Goal: Communication & Community: Answer question/provide support

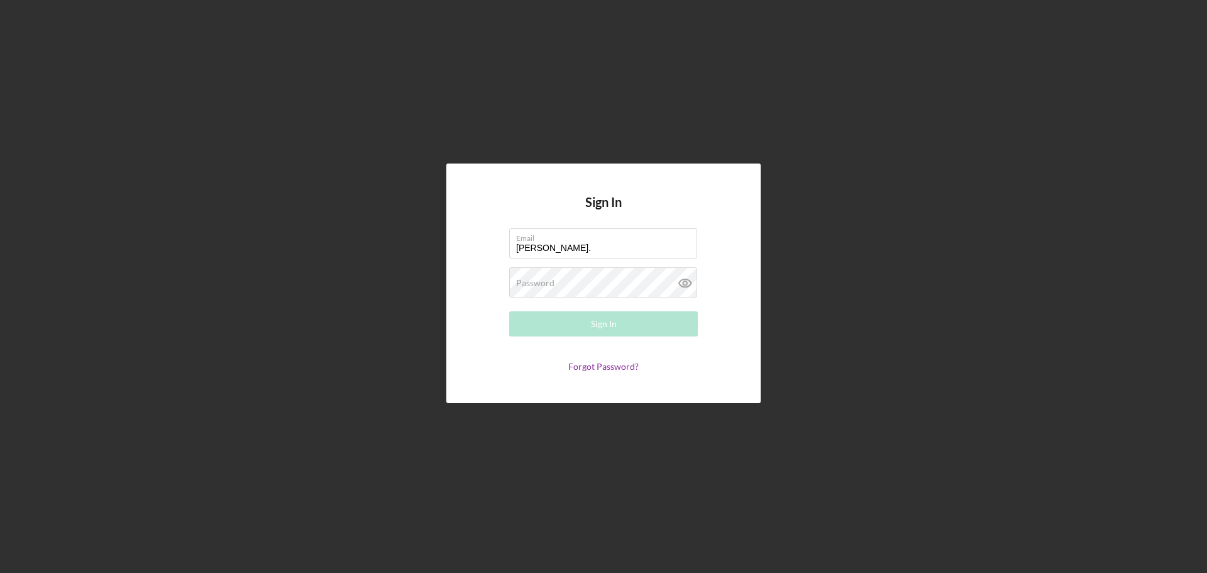
type input "[PERSON_NAME][EMAIL_ADDRESS][PERSON_NAME][DOMAIN_NAME]"
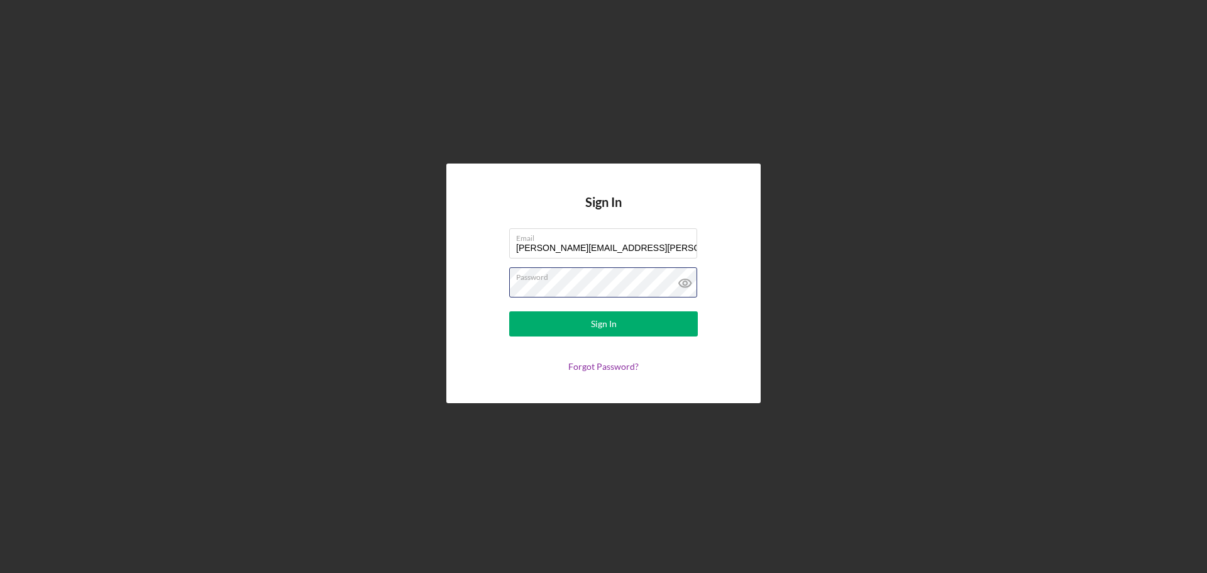
click at [509, 311] on button "Sign In" at bounding box center [603, 323] width 189 height 25
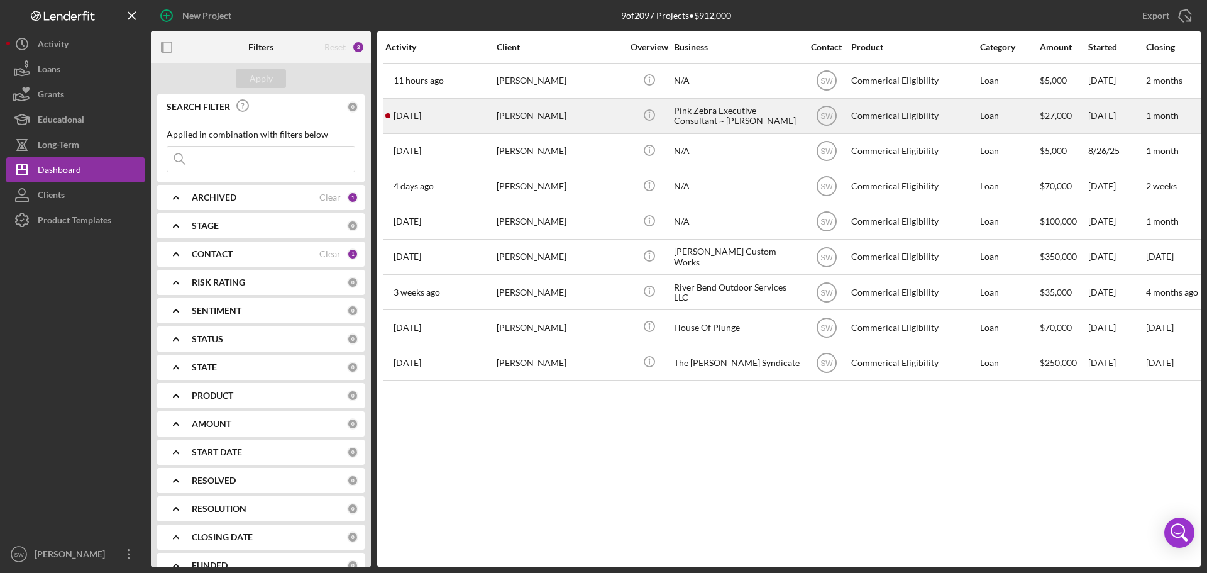
click at [527, 116] on div "[PERSON_NAME]" at bounding box center [560, 115] width 126 height 33
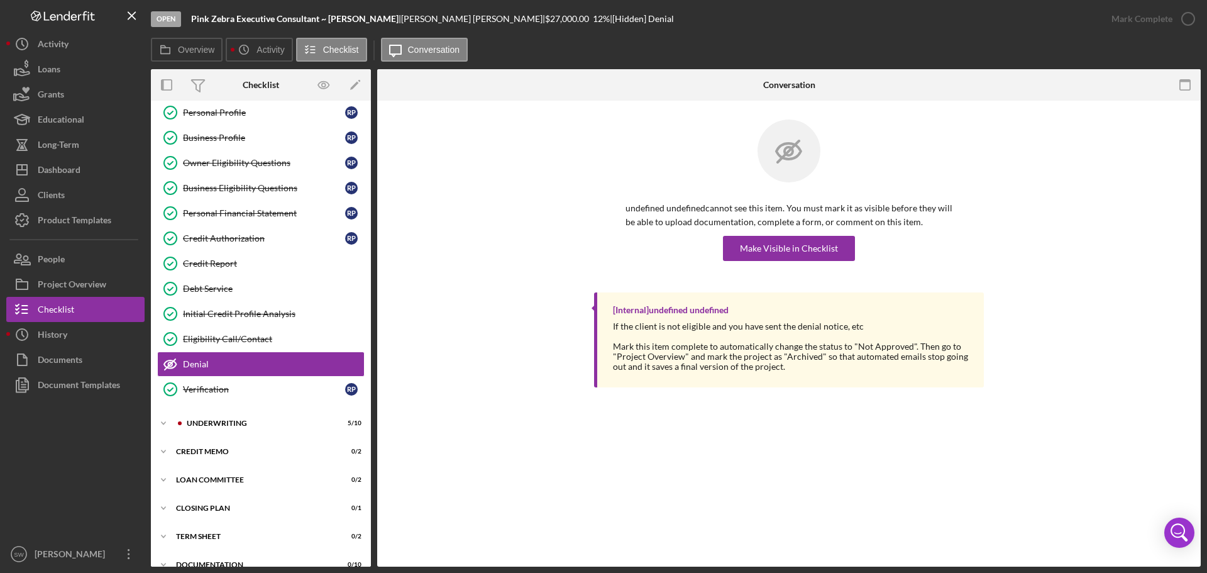
scroll to position [89, 0]
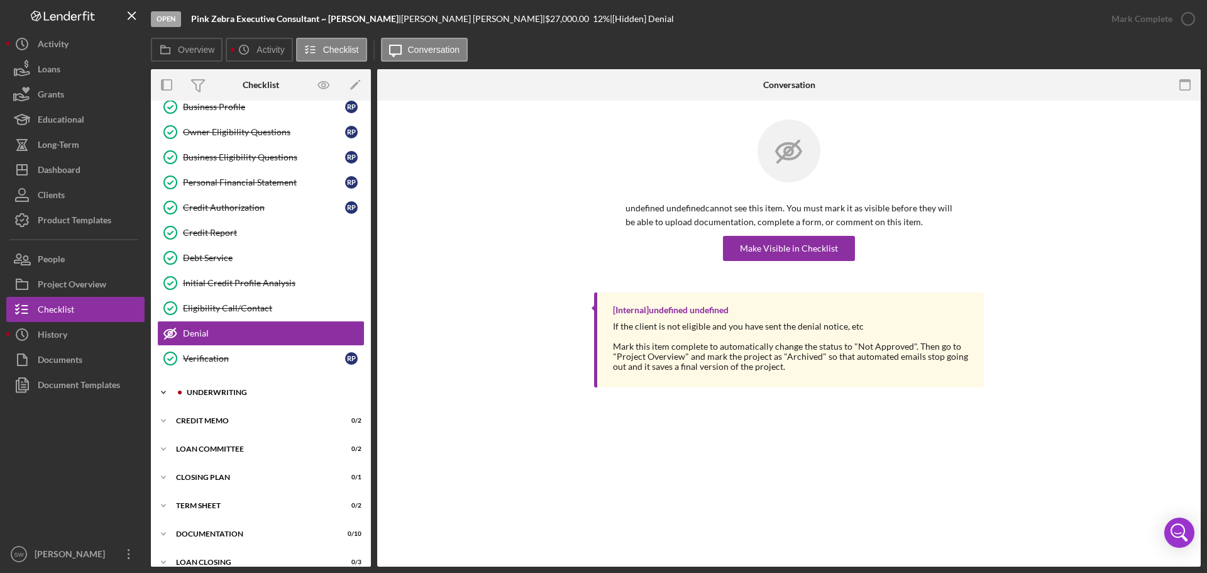
click at [160, 390] on icon "Icon/Expander" at bounding box center [163, 392] width 25 height 25
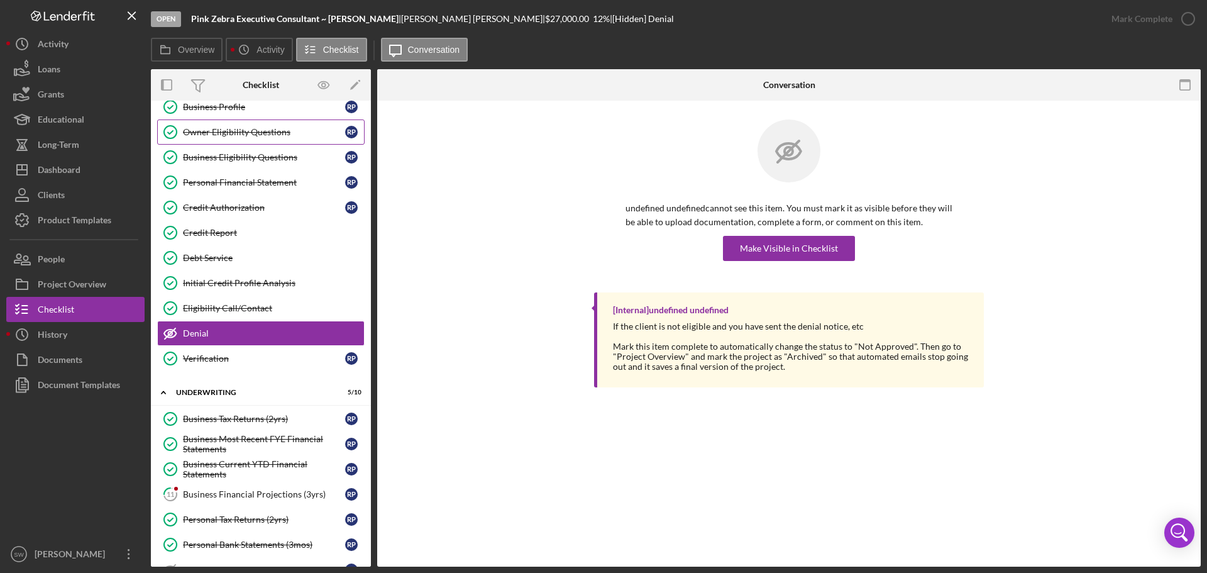
scroll to position [0, 0]
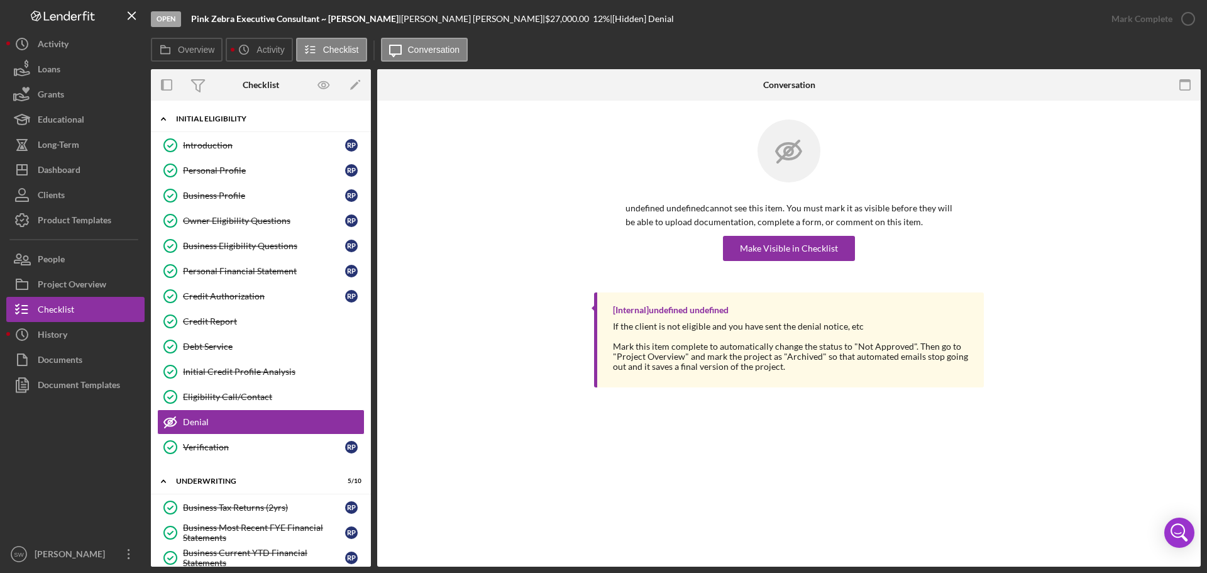
click at [157, 116] on icon "Icon/Expander" at bounding box center [163, 118] width 25 height 25
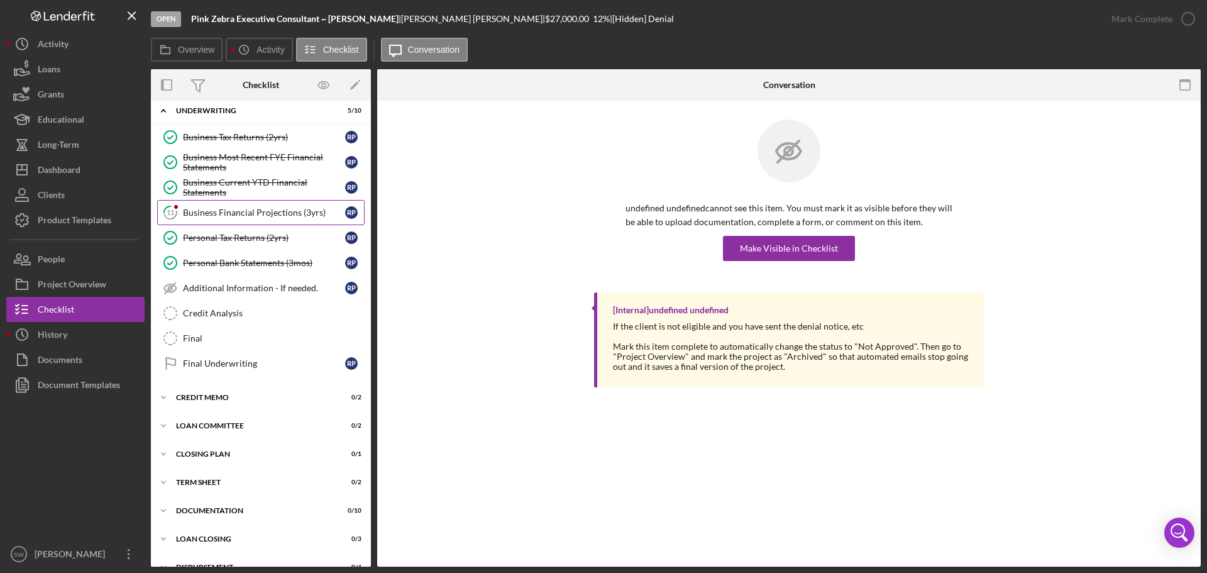
scroll to position [57, 0]
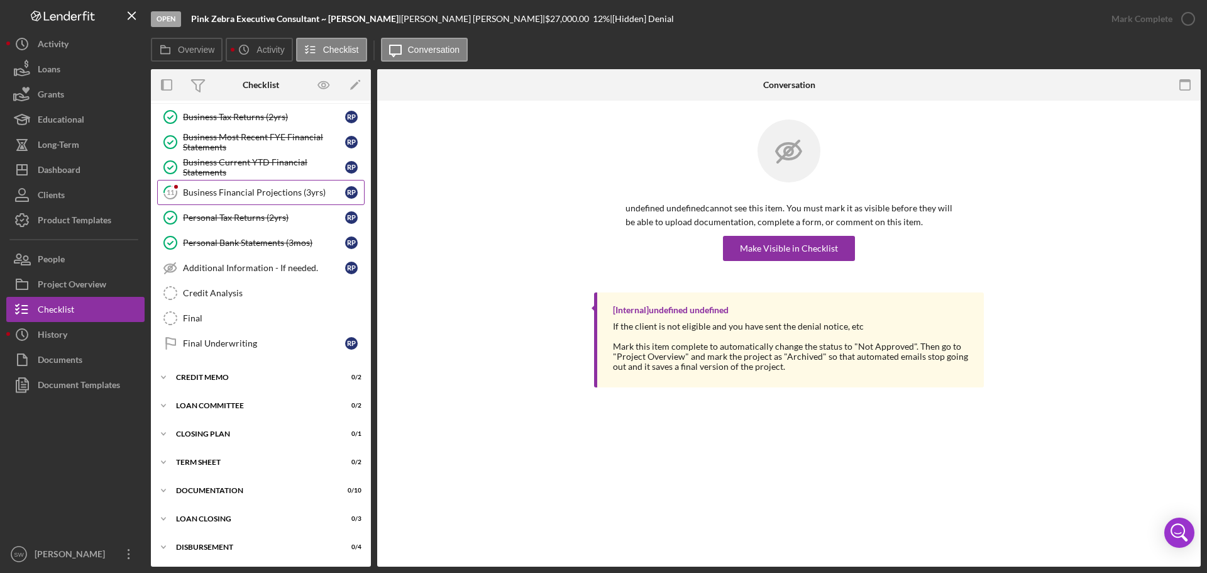
click at [209, 191] on div "Business Financial Projections (3yrs)" at bounding box center [264, 192] width 162 height 10
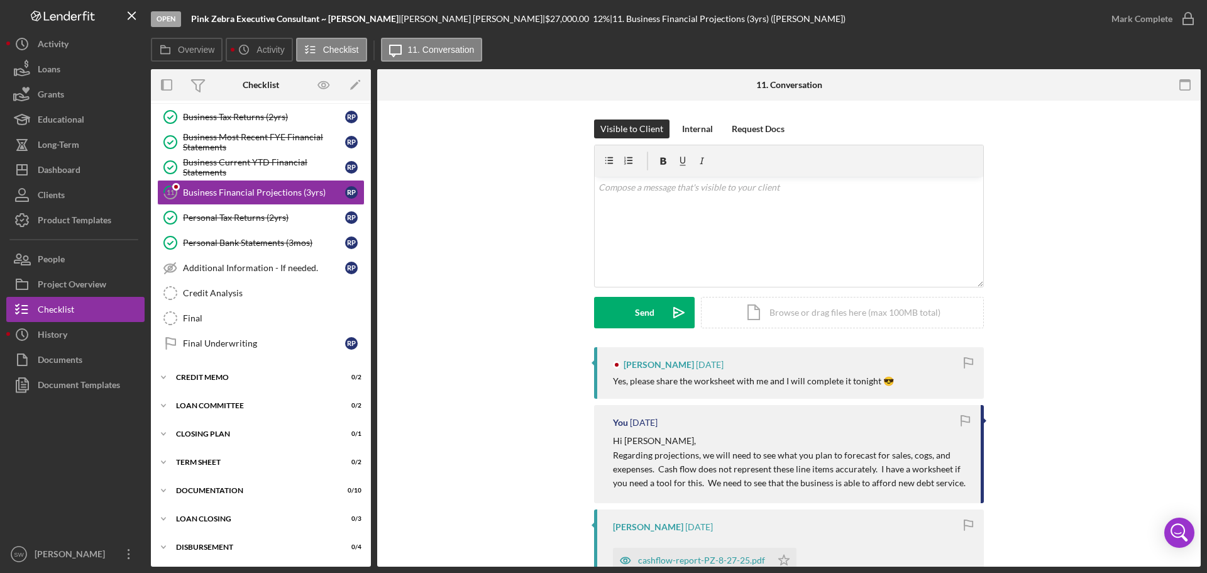
scroll to position [55, 0]
click at [619, 177] on div "v Color teal Color pink Remove color Add row above Add row below Add column bef…" at bounding box center [789, 232] width 389 height 110
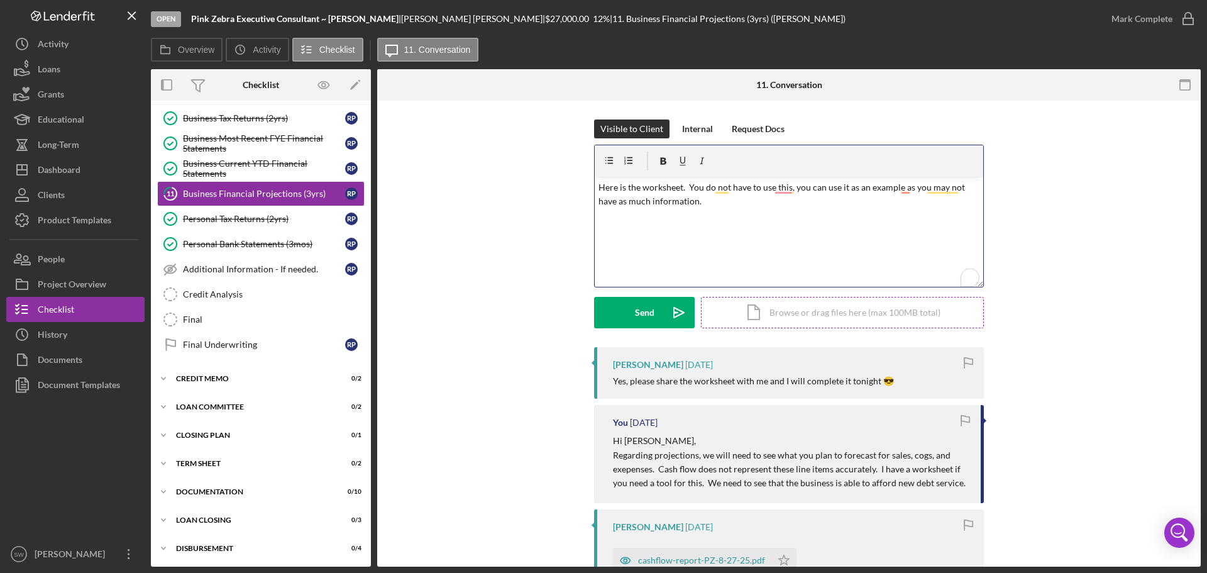
click at [770, 318] on div "Icon/Document Browse or drag files here (max 100MB total) Tap to choose files o…" at bounding box center [842, 312] width 283 height 31
click at [635, 312] on div "Send" at bounding box center [644, 312] width 19 height 31
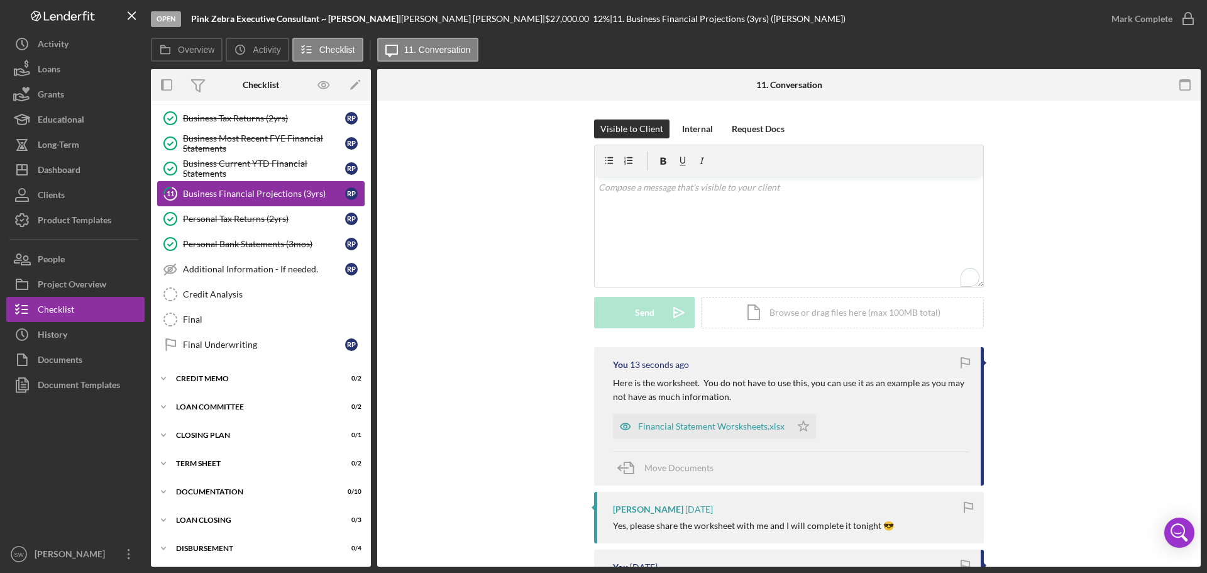
scroll to position [0, 0]
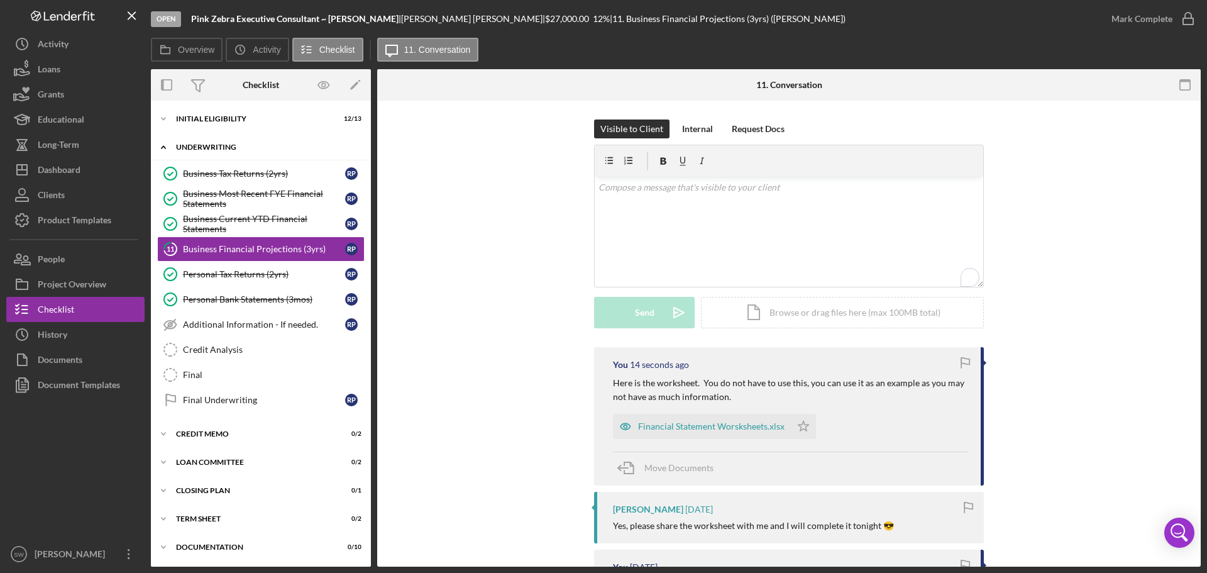
click at [165, 146] on icon "Icon/Expander" at bounding box center [163, 147] width 25 height 25
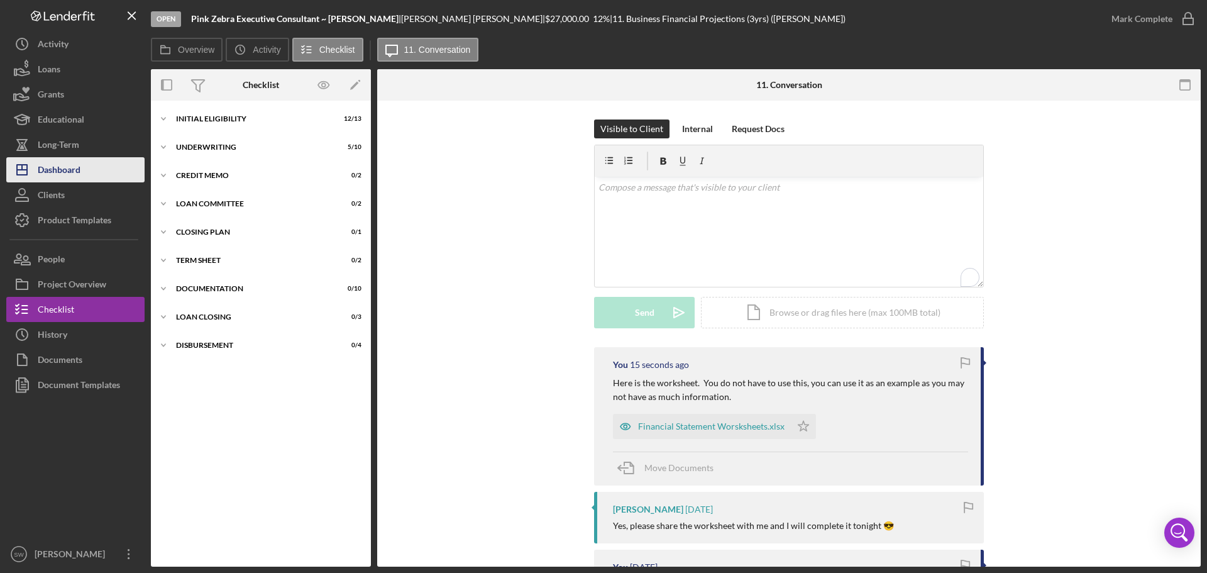
click at [50, 169] on div "Dashboard" at bounding box center [59, 171] width 43 height 28
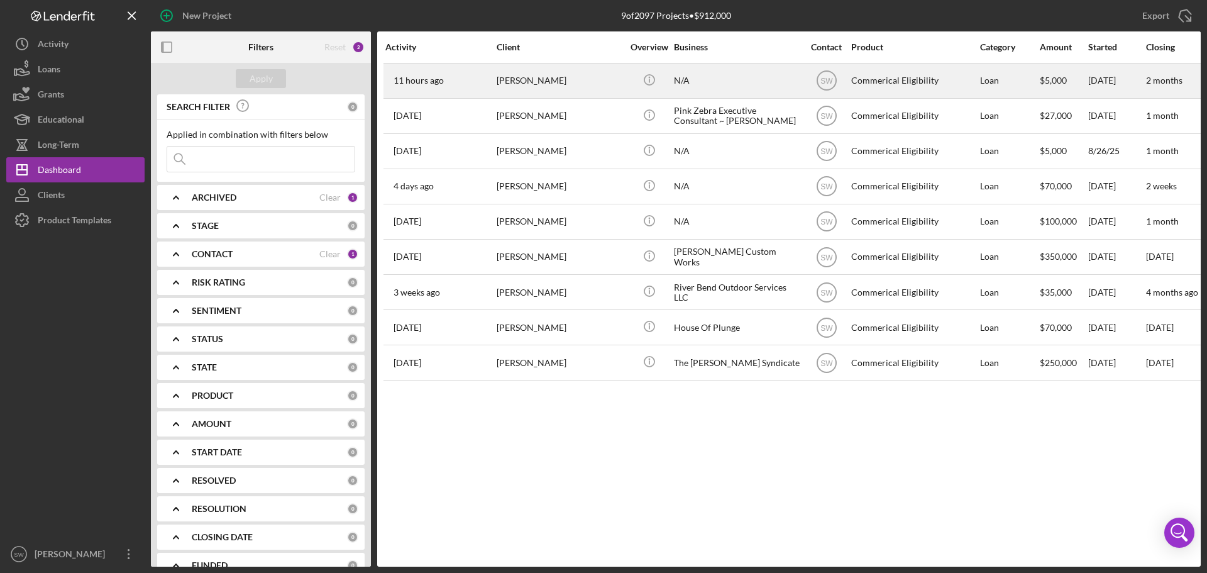
click at [516, 77] on div "[PERSON_NAME]" at bounding box center [560, 80] width 126 height 33
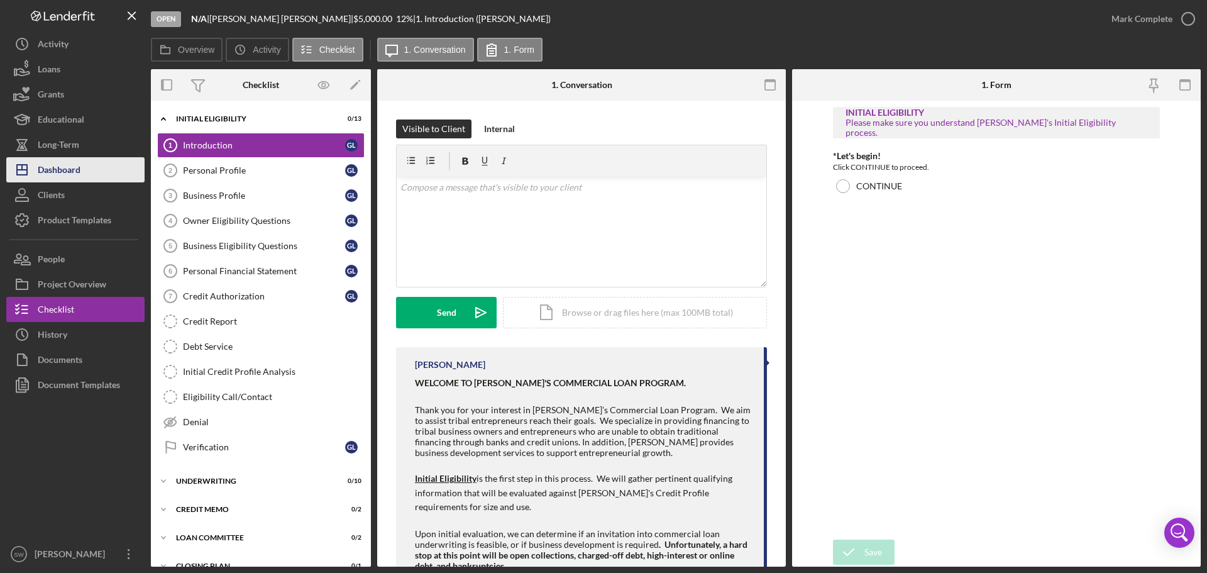
click at [58, 167] on div "Dashboard" at bounding box center [59, 171] width 43 height 28
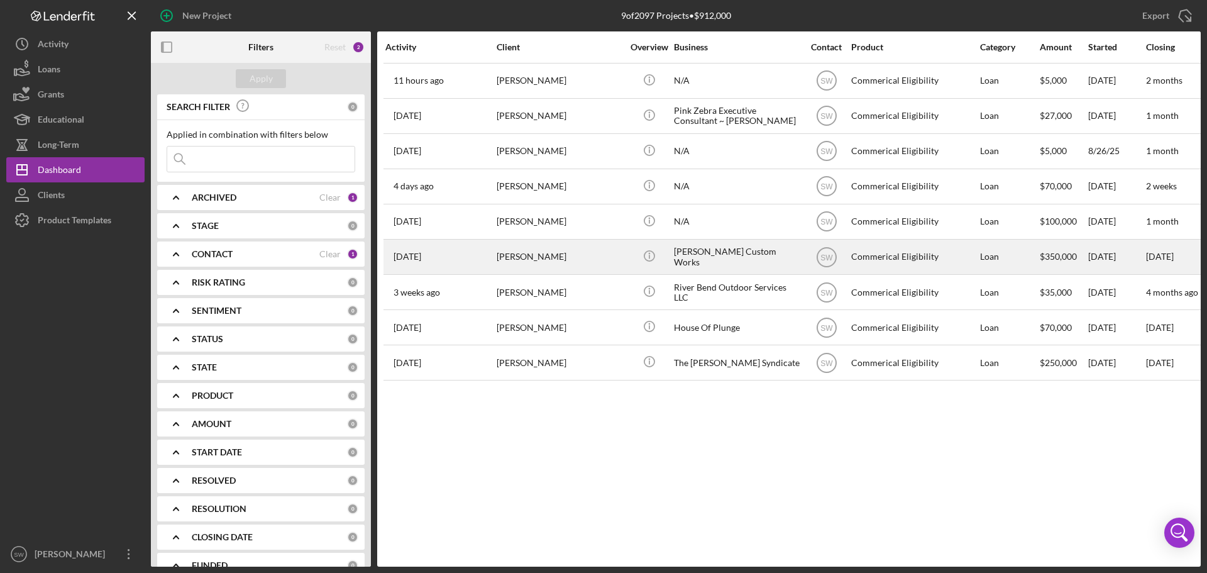
click at [523, 255] on div "[PERSON_NAME]" at bounding box center [560, 256] width 126 height 33
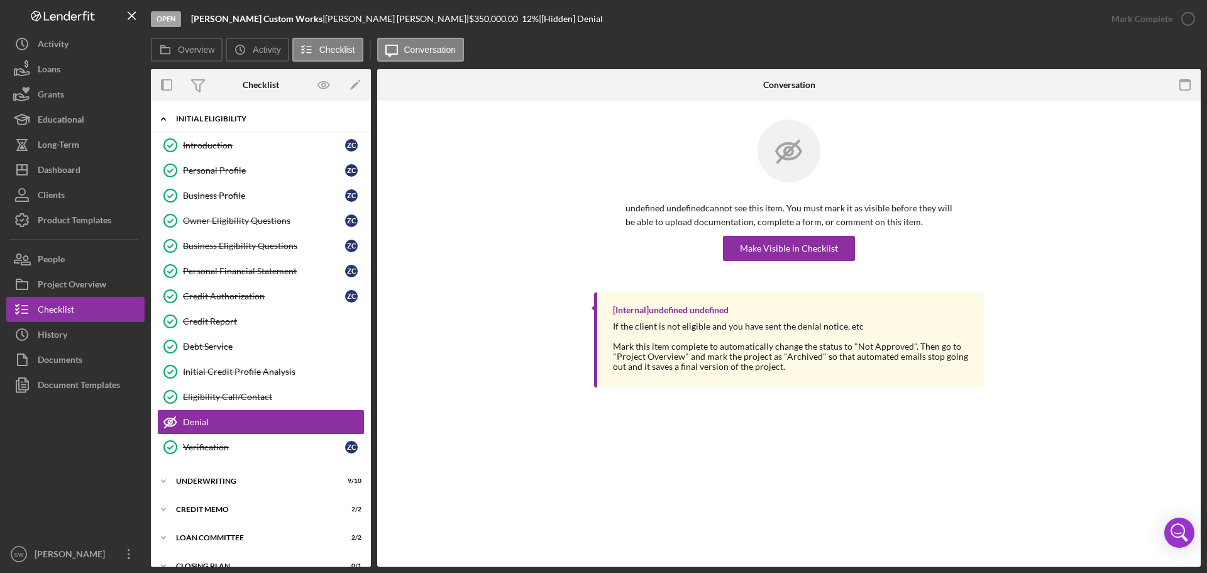
click at [165, 118] on icon "Icon/Expander" at bounding box center [163, 118] width 25 height 25
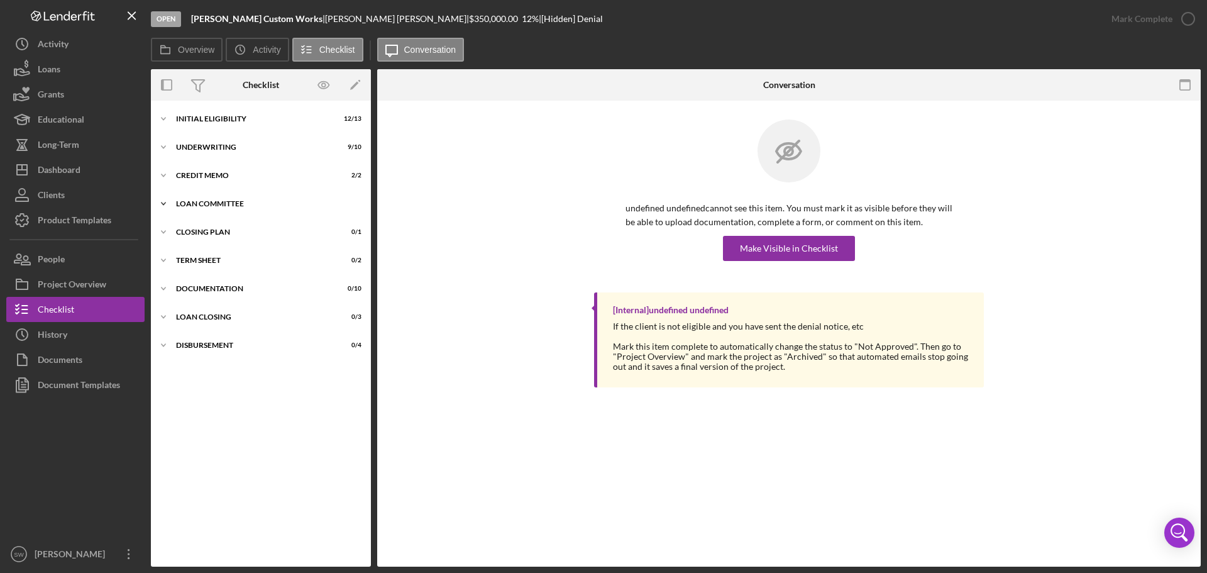
click at [165, 120] on polyline at bounding box center [164, 119] width 4 height 3
click at [209, 258] on div "Final Decision" at bounding box center [264, 255] width 162 height 10
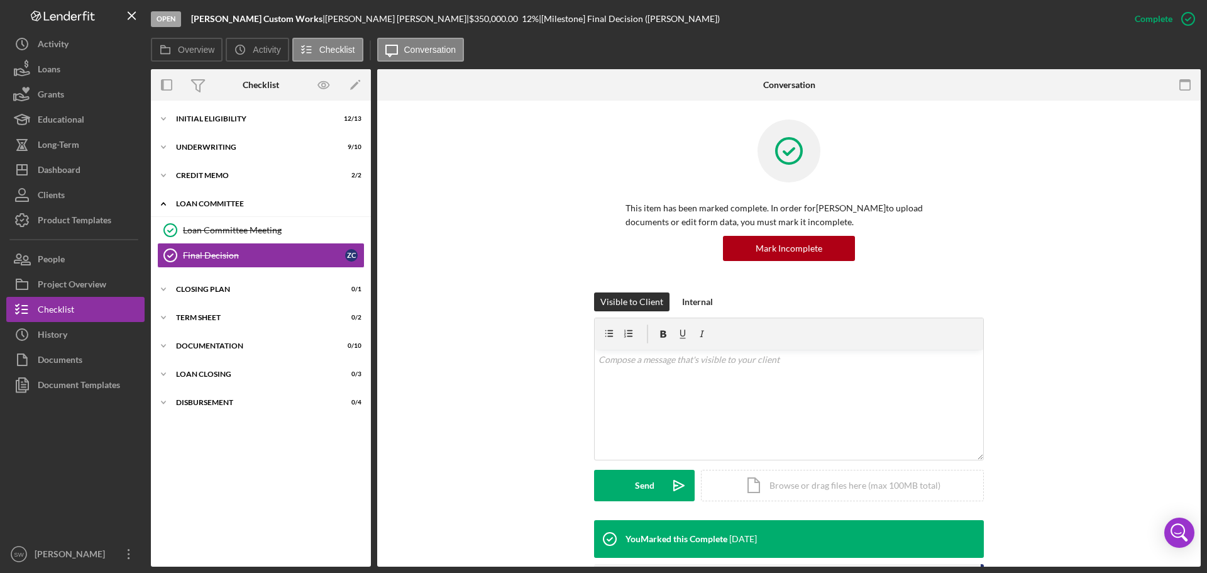
click at [163, 203] on polyline at bounding box center [164, 203] width 4 height 3
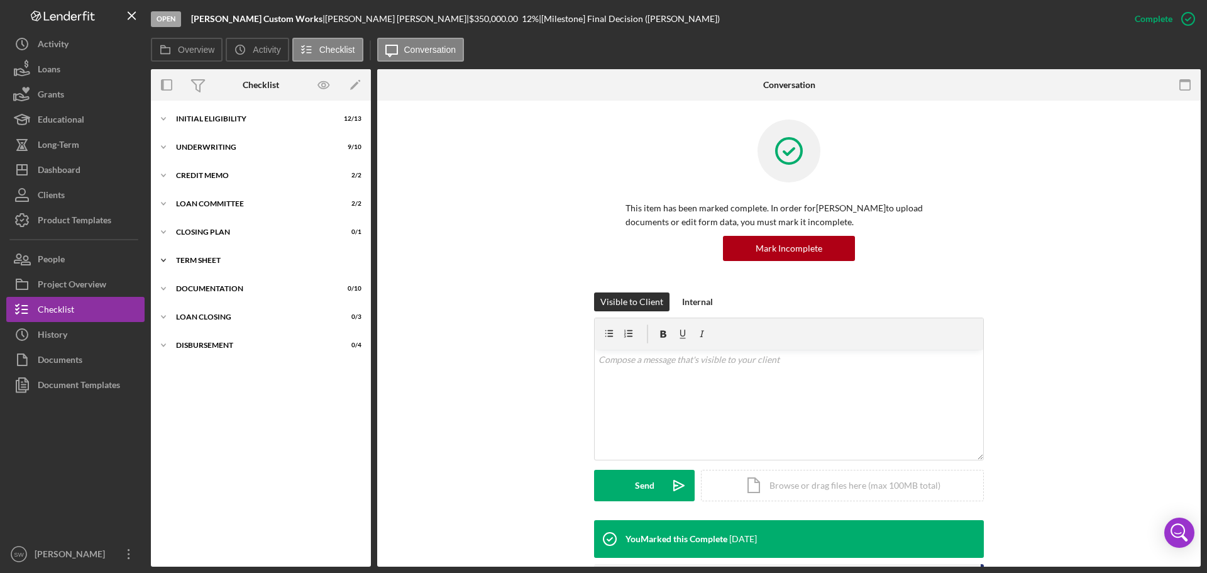
click at [166, 261] on icon "Icon/Expander" at bounding box center [163, 260] width 25 height 25
click at [202, 280] on link "Prepare Term Sheet Prepare Term Sheet" at bounding box center [260, 286] width 207 height 25
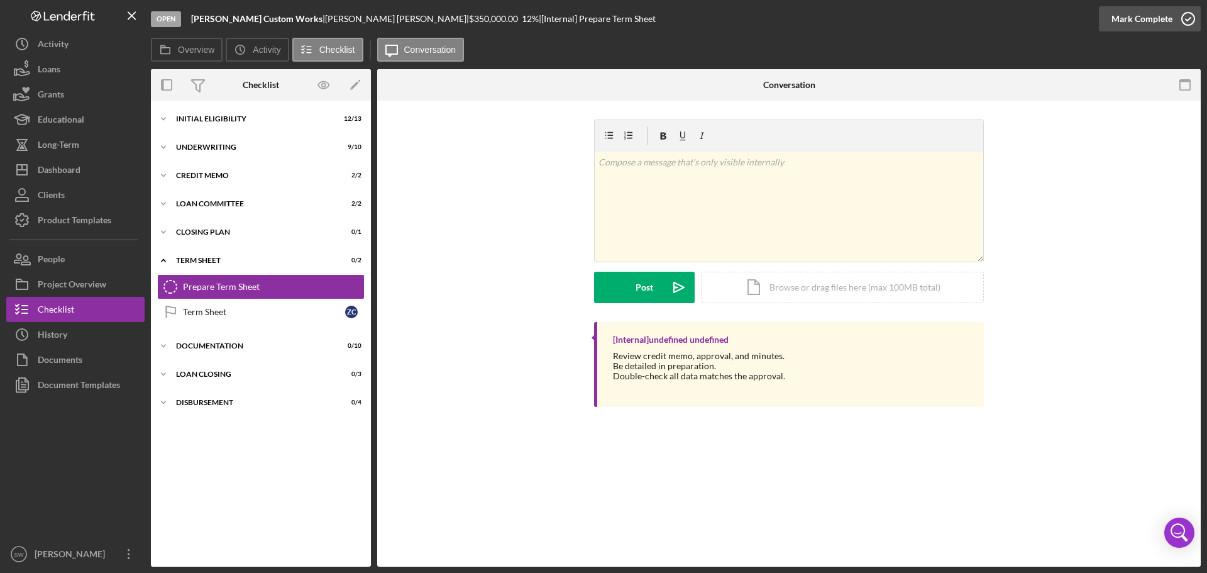
click at [1189, 19] on icon "button" at bounding box center [1188, 18] width 31 height 31
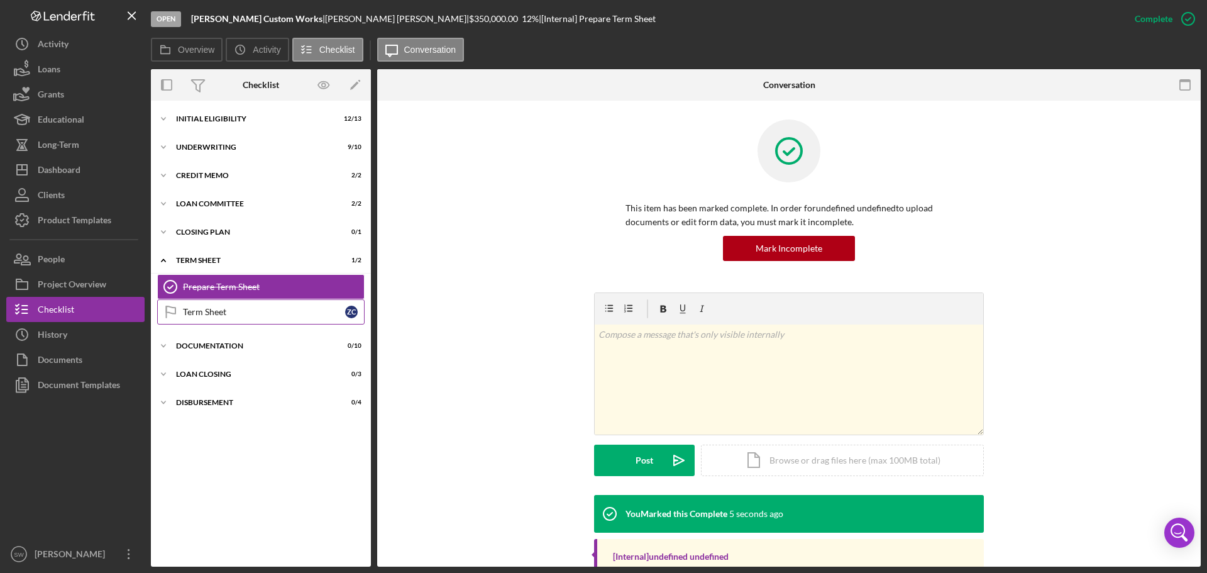
click at [189, 307] on div "Term Sheet" at bounding box center [264, 312] width 162 height 10
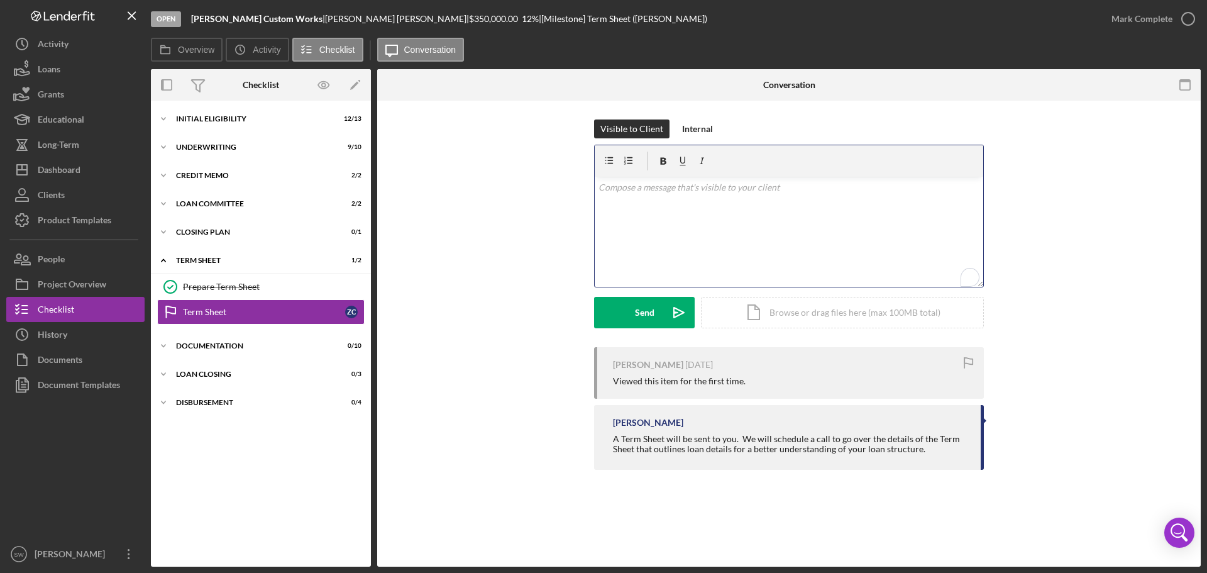
click at [620, 185] on p "To enrich screen reader interactions, please activate Accessibility in Grammarl…" at bounding box center [790, 187] width 382 height 14
click at [781, 219] on p "Here is the Term Sheet for Cullens Custom Works PLLC. Please review, sign, and …" at bounding box center [790, 212] width 382 height 28
click at [769, 312] on div "Icon/Document Browse or drag files here (max 100MB total) Tap to choose files o…" at bounding box center [842, 312] width 283 height 31
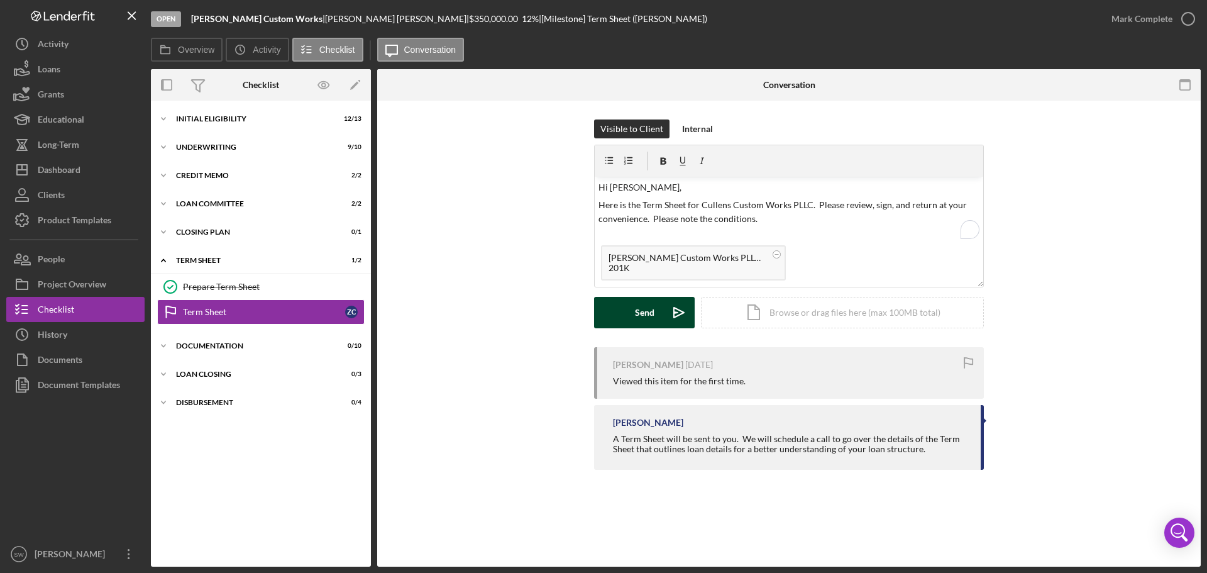
click at [643, 309] on div "Send" at bounding box center [644, 312] width 19 height 31
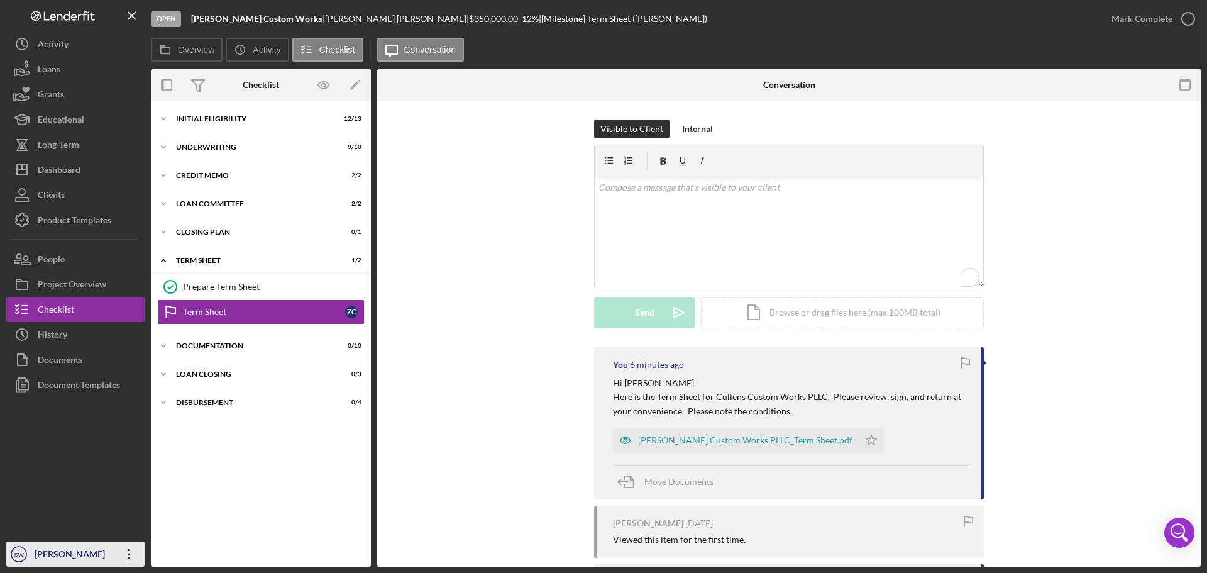
drag, startPoint x: 43, startPoint y: 553, endPoint x: 54, endPoint y: 556, distance: 11.9
click at [54, 556] on div "[PERSON_NAME]" at bounding box center [72, 555] width 82 height 28
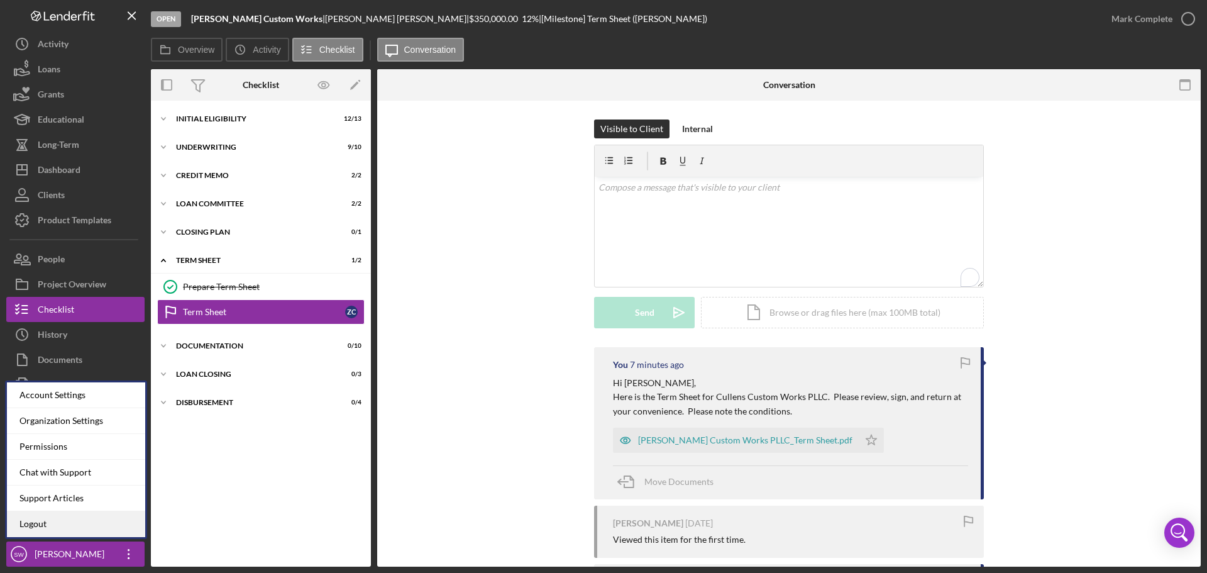
click at [36, 525] on link "Logout" at bounding box center [76, 524] width 138 height 26
